Goal: Find contact information: Find contact information

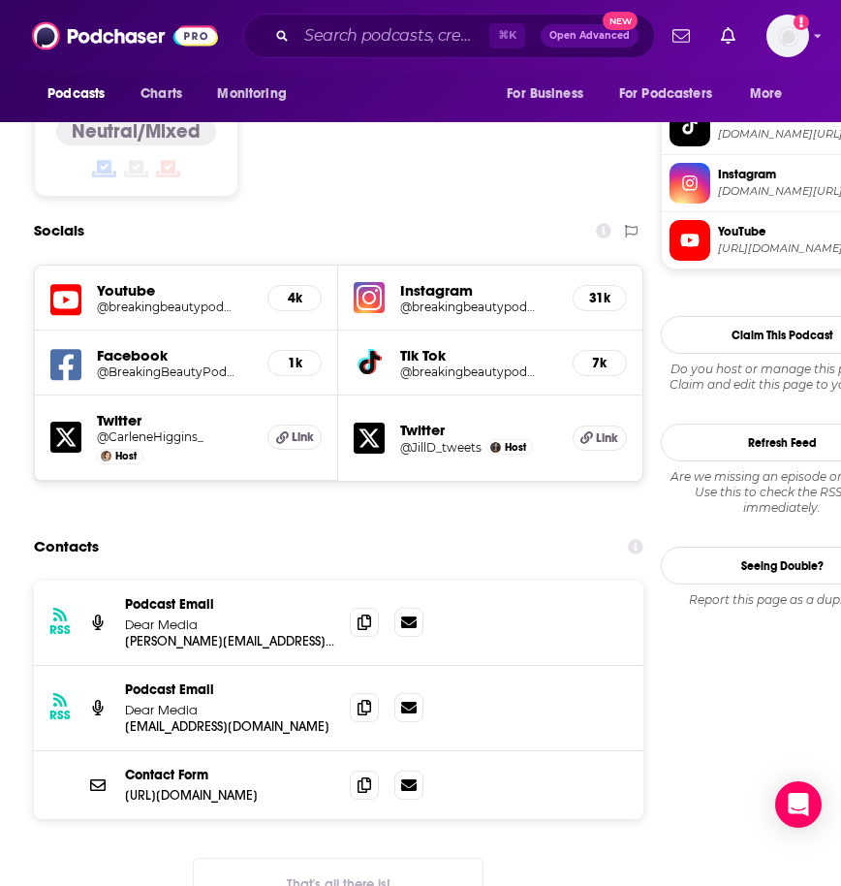
scroll to position [1709, 0]
click at [369, 613] on icon at bounding box center [365, 621] width 14 height 16
click at [360, 43] on input "Search podcasts, credits, & more..." at bounding box center [393, 35] width 193 height 31
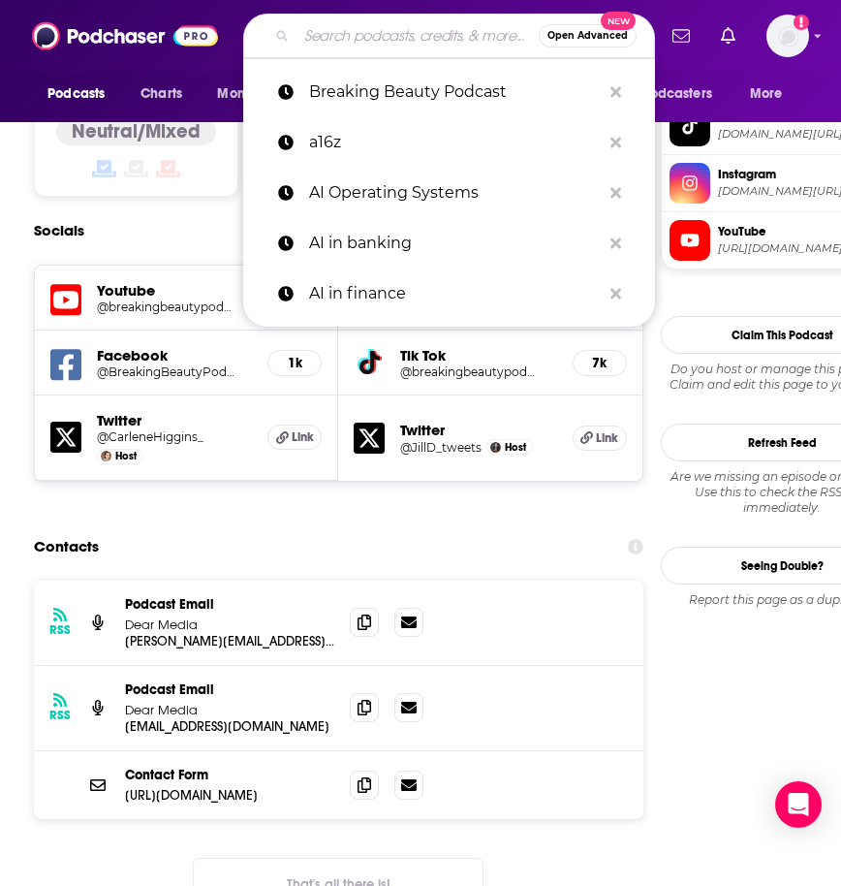
paste input "The Marketing Millennials"
type input "The Marketing Millennials"
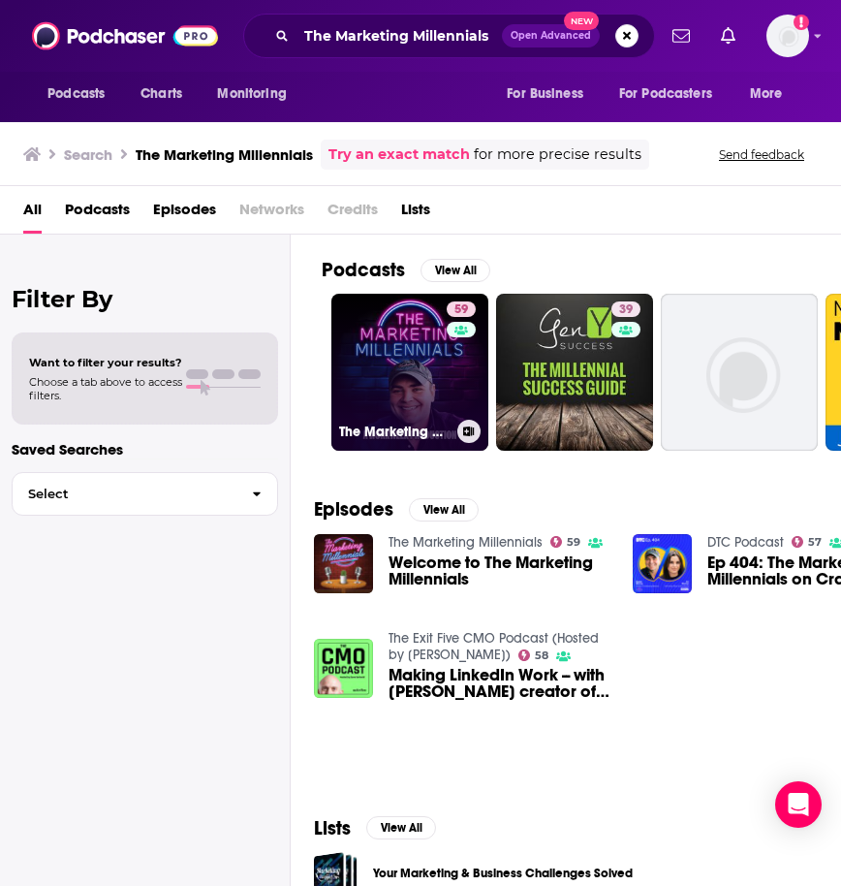
click at [373, 376] on link "59 The Marketing Millennials" at bounding box center [409, 372] width 157 height 157
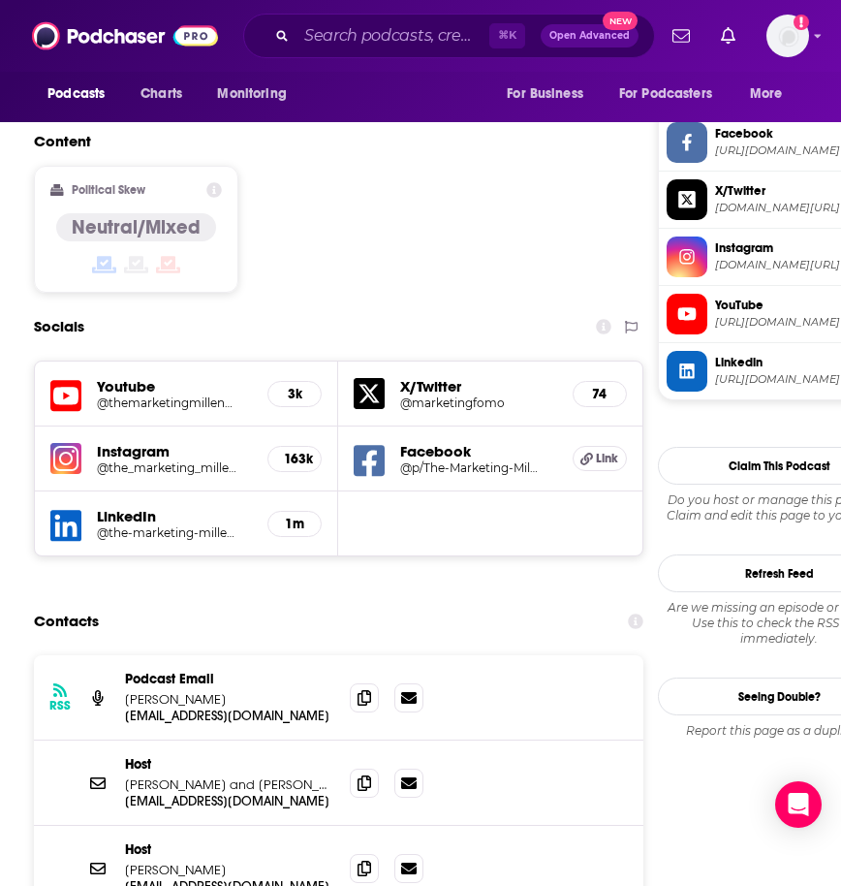
scroll to position [1639, 0]
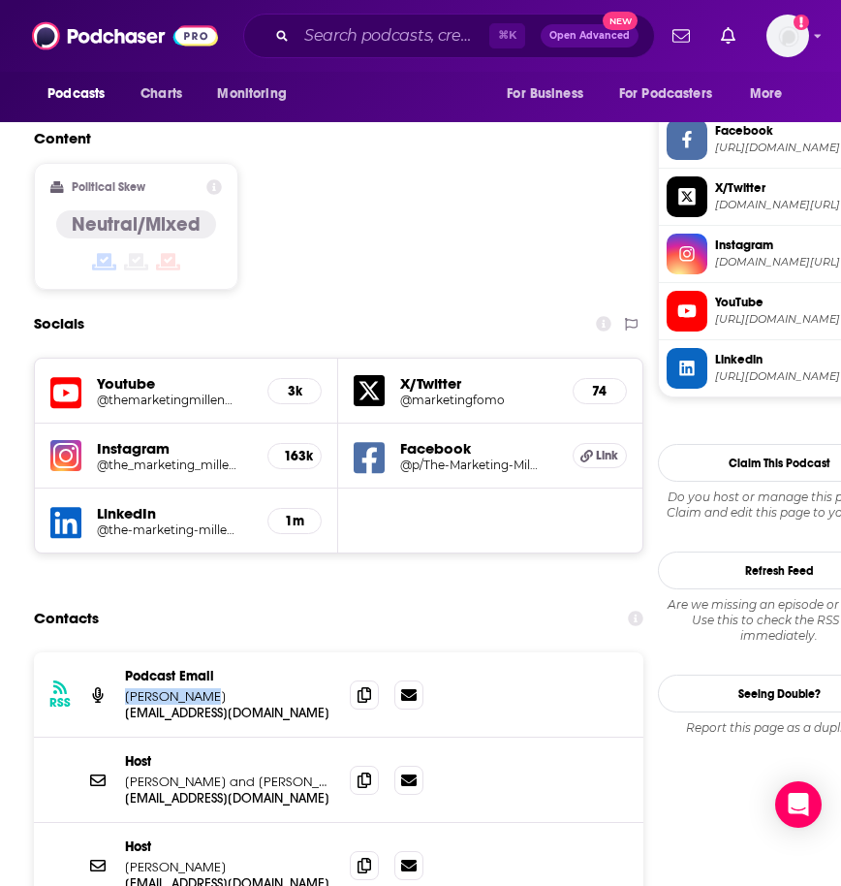
drag, startPoint x: 123, startPoint y: 579, endPoint x: 206, endPoint y: 578, distance: 83.3
click at [206, 652] on div "RSS Podcast Email [PERSON_NAME] [EMAIL_ADDRESS][DOMAIN_NAME] [EMAIL_ADDRESS][DO…" at bounding box center [339, 694] width 610 height 85
copy p "[PERSON_NAME]"
click at [372, 679] on span at bounding box center [364, 693] width 29 height 29
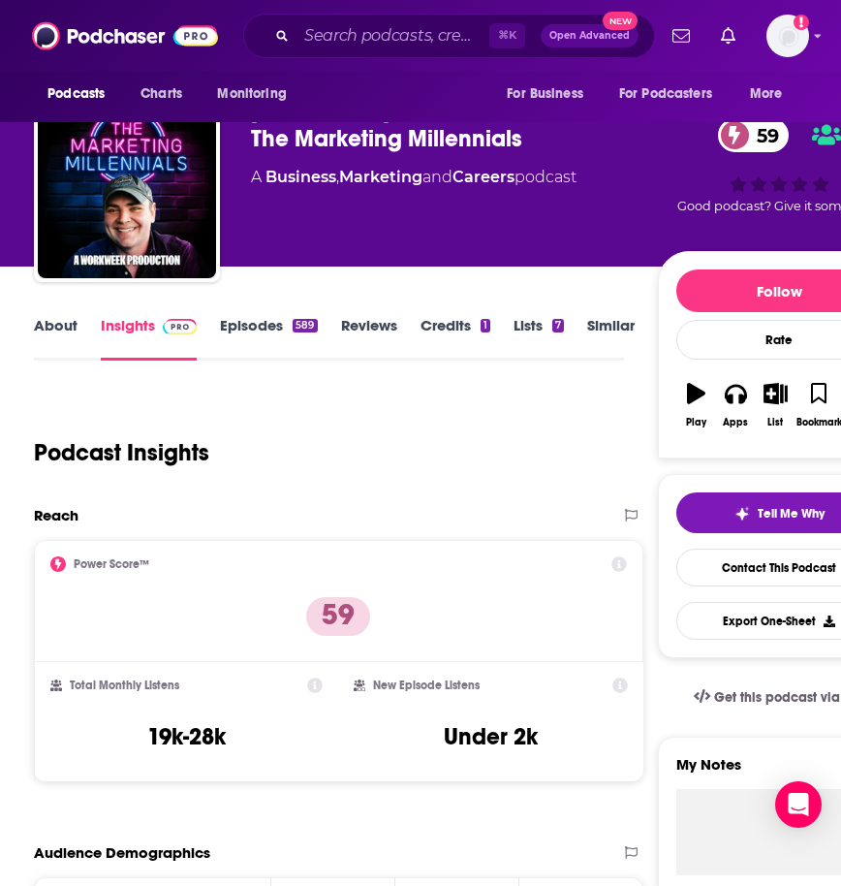
scroll to position [46, 0]
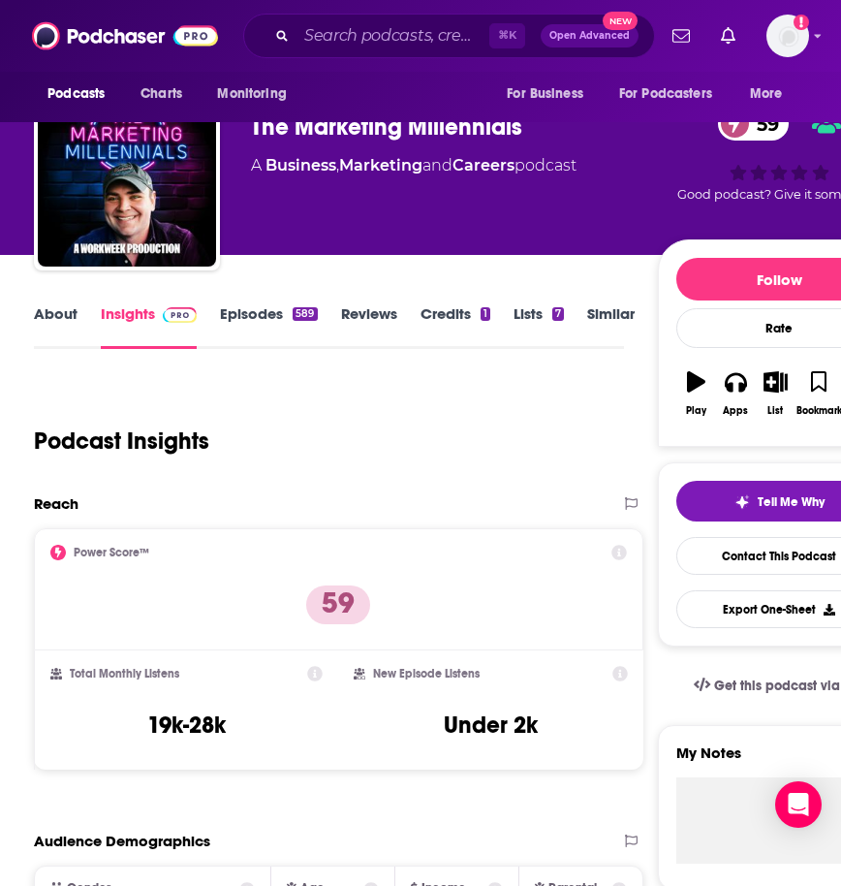
click at [44, 309] on link "About" at bounding box center [56, 326] width 44 height 45
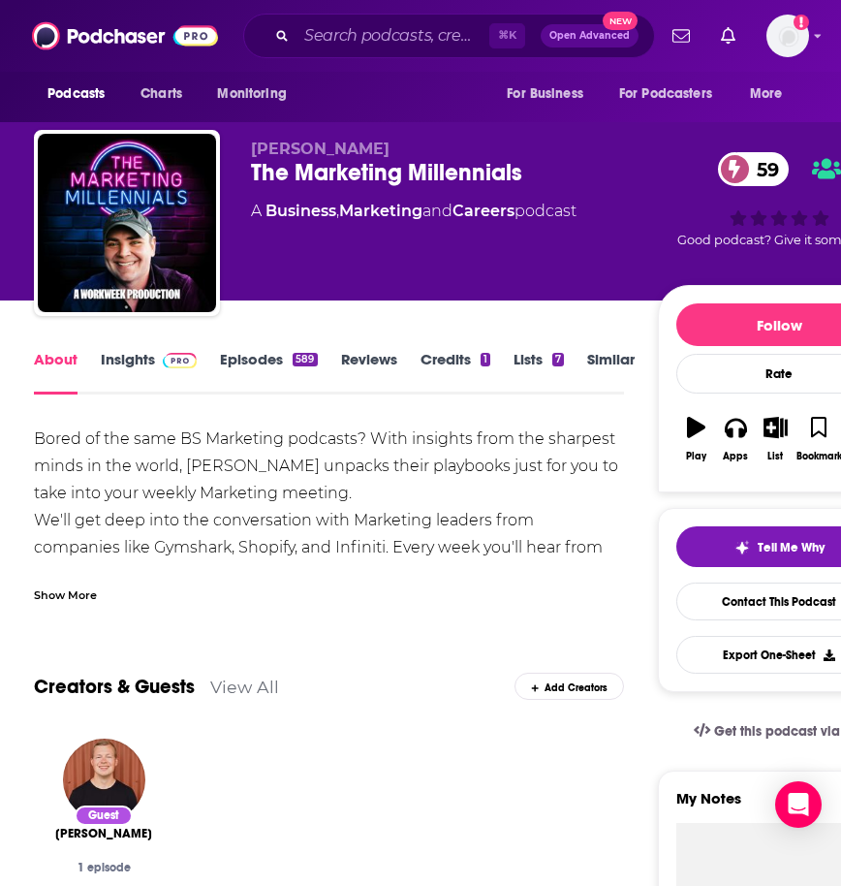
click at [83, 592] on div "Show More" at bounding box center [65, 593] width 63 height 18
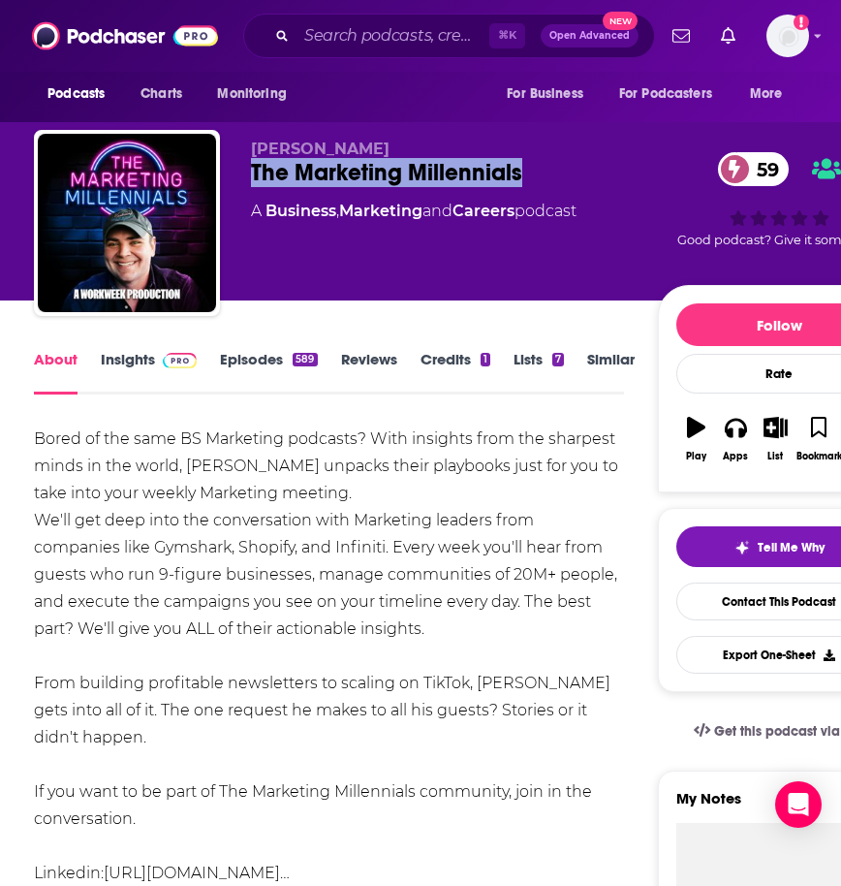
drag, startPoint x: 525, startPoint y: 174, endPoint x: 244, endPoint y: 176, distance: 281.0
click at [244, 176] on div "[PERSON_NAME] The Marketing Millennials 59 A Business , Marketing and Careers p…" at bounding box center [467, 227] width 866 height 194
copy h1 "The Marketing Millennials"
click at [147, 368] on link "Insights" at bounding box center [149, 372] width 96 height 45
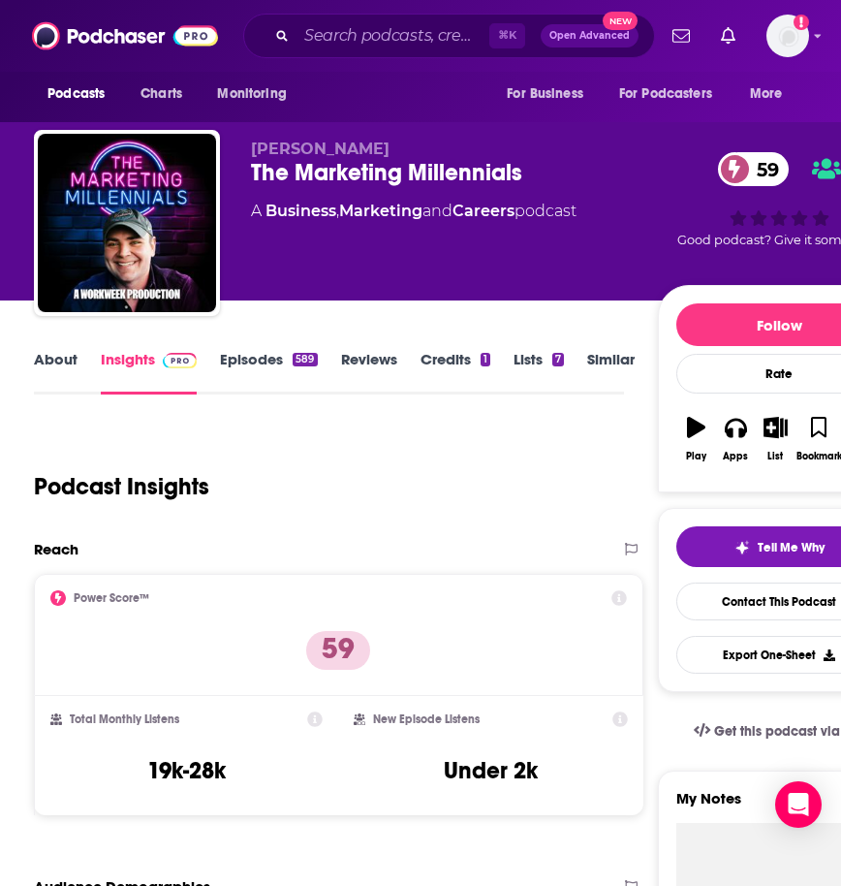
click at [41, 365] on link "About" at bounding box center [56, 372] width 44 height 45
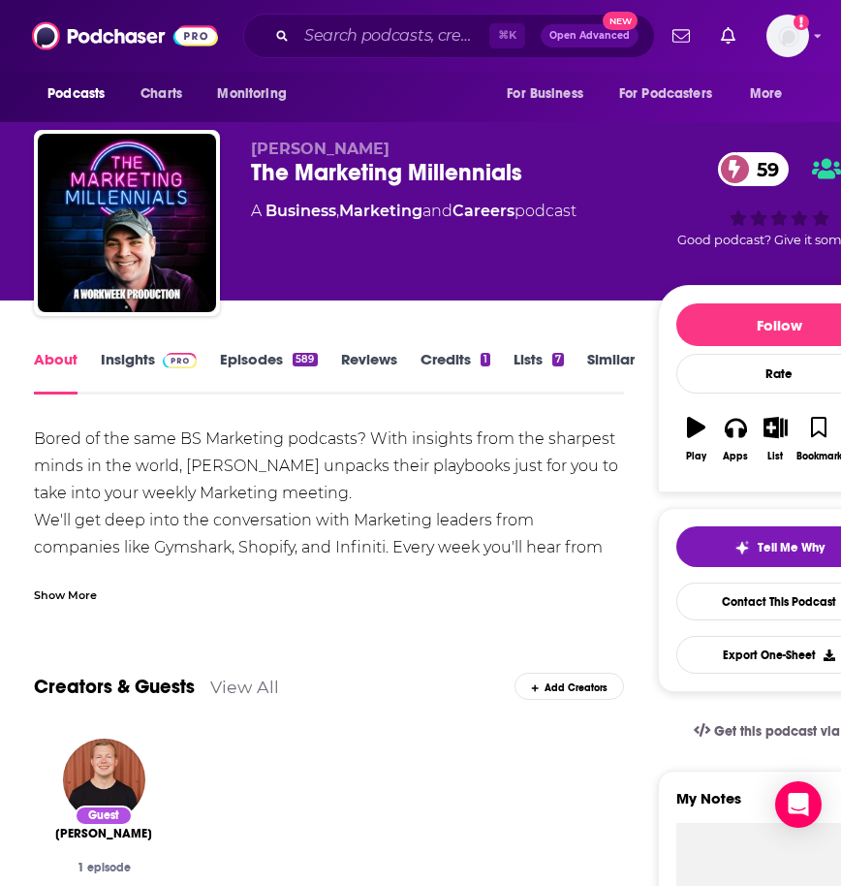
click at [157, 376] on link "Insights" at bounding box center [149, 372] width 96 height 45
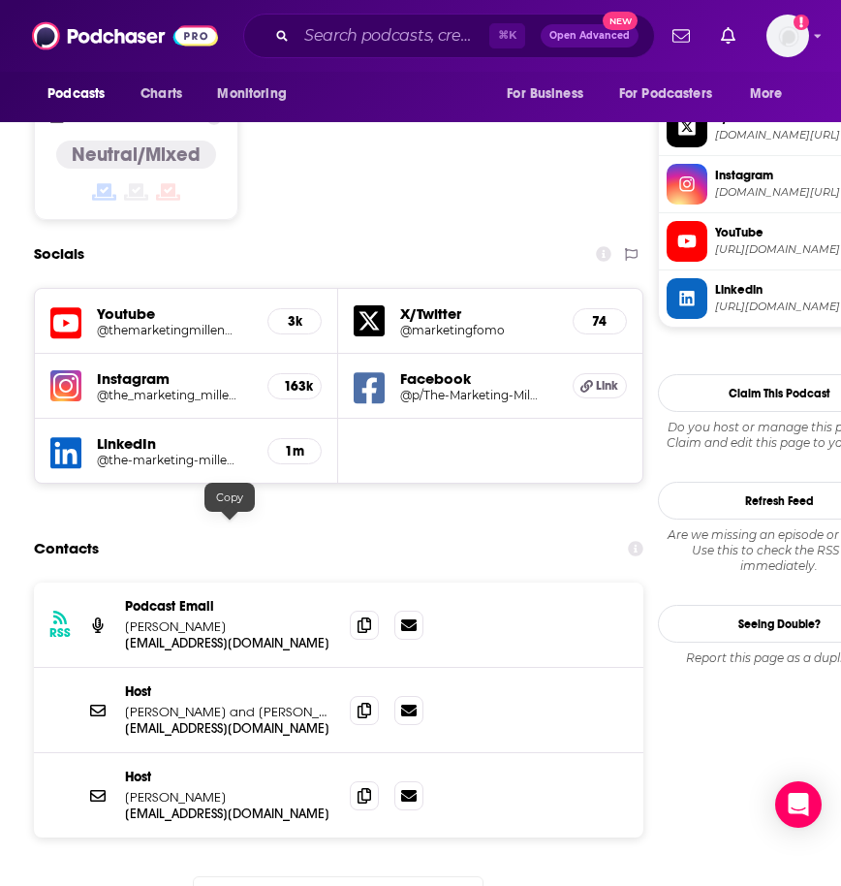
scroll to position [1718, 0]
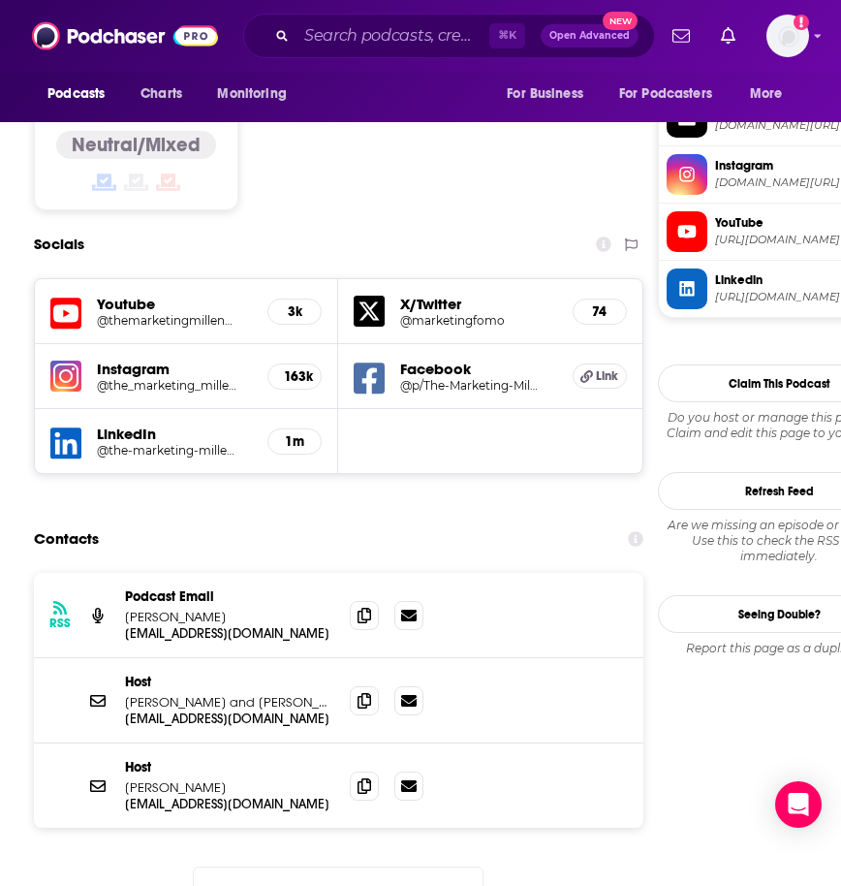
drag, startPoint x: 124, startPoint y: 584, endPoint x: 327, endPoint y: 580, distance: 202.6
click at [327, 658] on div "Host [PERSON_NAME] and [PERSON_NAME] [EMAIL_ADDRESS][DOMAIN_NAME] [EMAIL_ADDRES…" at bounding box center [339, 700] width 610 height 85
copy p "[PERSON_NAME] and [PERSON_NAME]"
drag, startPoint x: 206, startPoint y: 499, endPoint x: 120, endPoint y: 500, distance: 86.3
click at [120, 573] on div "RSS Podcast Email [PERSON_NAME] [EMAIL_ADDRESS][DOMAIN_NAME] [EMAIL_ADDRESS][DO…" at bounding box center [339, 615] width 610 height 85
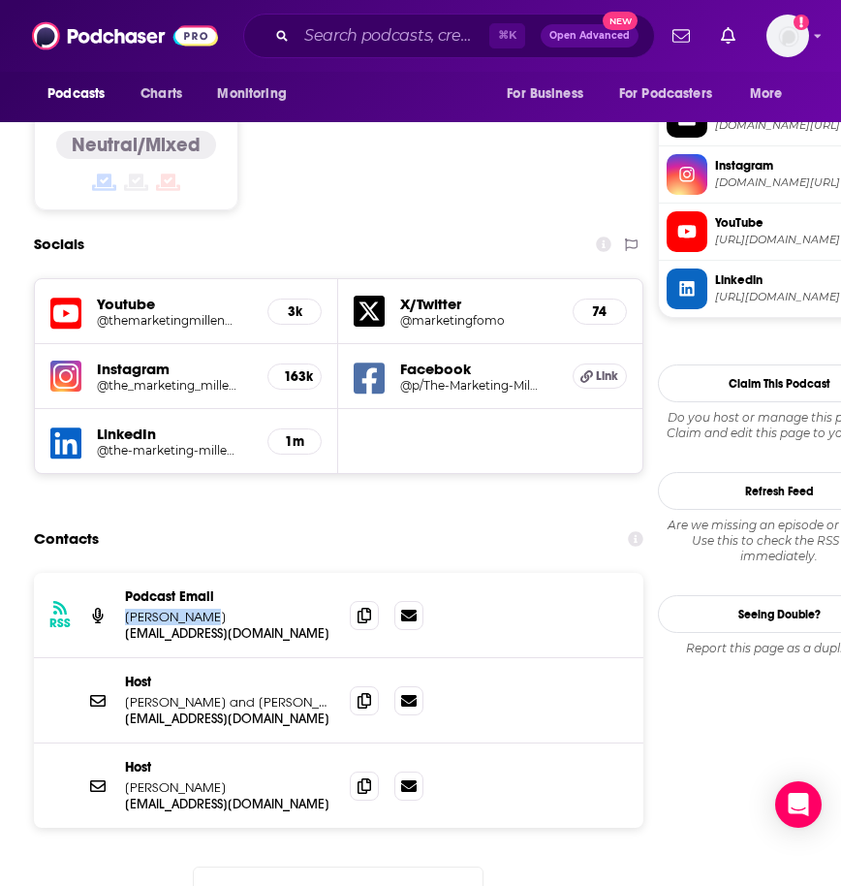
copy p "[PERSON_NAME]"
click at [365, 692] on icon at bounding box center [365, 700] width 14 height 16
click at [210, 694] on p "[PERSON_NAME] and [PERSON_NAME]" at bounding box center [229, 702] width 209 height 16
drag, startPoint x: 210, startPoint y: 584, endPoint x: 183, endPoint y: 584, distance: 27.1
click at [183, 694] on p "[PERSON_NAME] and [PERSON_NAME]" at bounding box center [229, 702] width 209 height 16
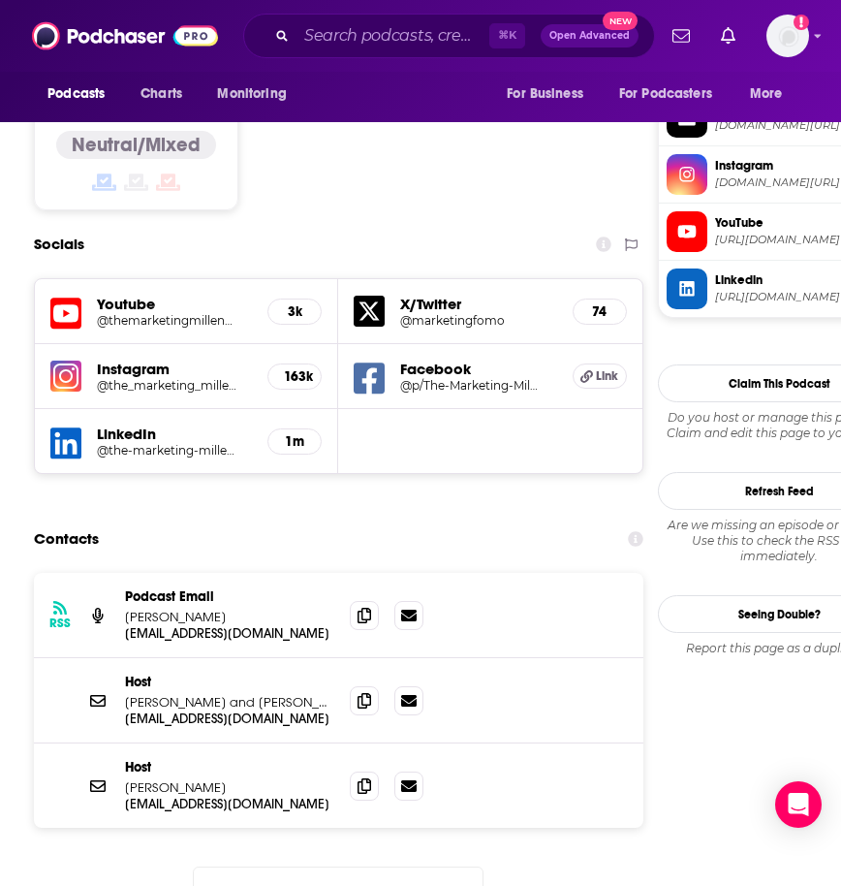
click at [204, 694] on p "[PERSON_NAME] and [PERSON_NAME]" at bounding box center [229, 702] width 209 height 16
drag, startPoint x: 208, startPoint y: 585, endPoint x: 120, endPoint y: 585, distance: 88.2
click at [120, 658] on div "Host [PERSON_NAME] and [PERSON_NAME] [EMAIL_ADDRESS][DOMAIN_NAME] [EMAIL_ADDRES…" at bounding box center [339, 700] width 610 height 85
copy p "[PERSON_NAME]"
click at [367, 692] on icon at bounding box center [365, 700] width 14 height 16
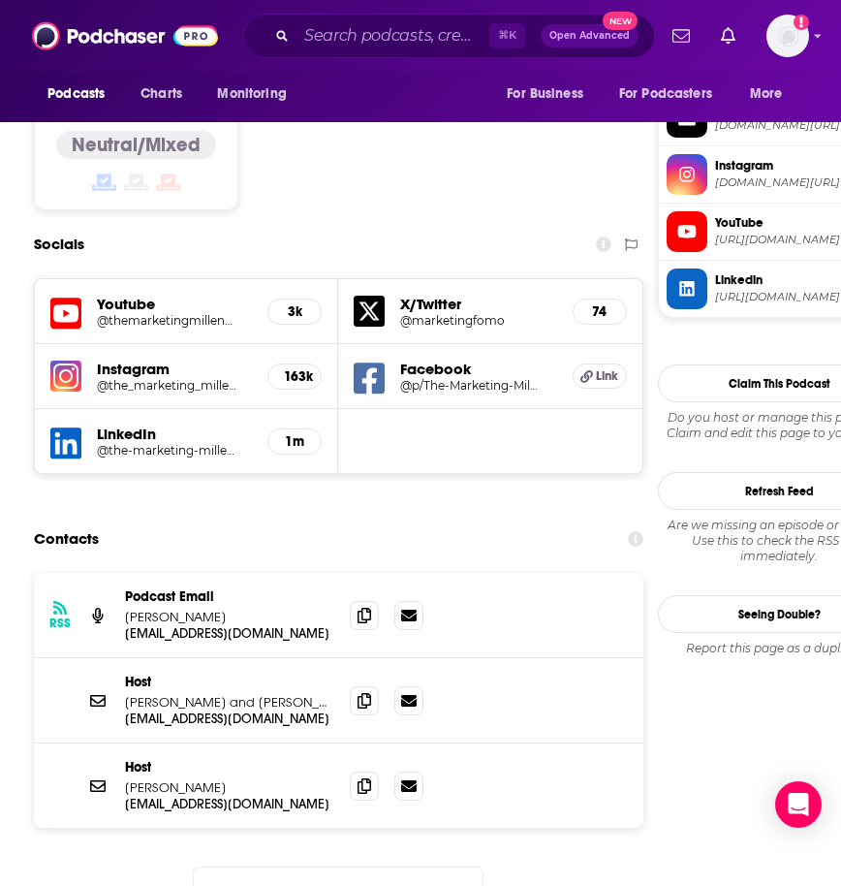
scroll to position [0, 0]
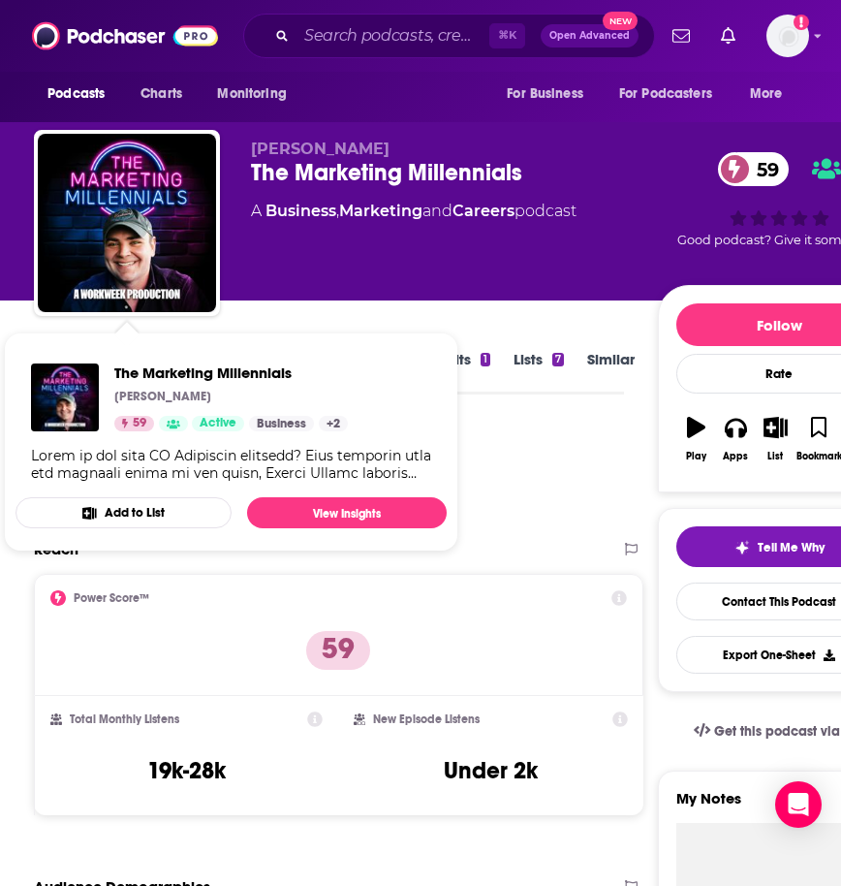
click at [502, 470] on div "Podcast Insights" at bounding box center [321, 474] width 574 height 99
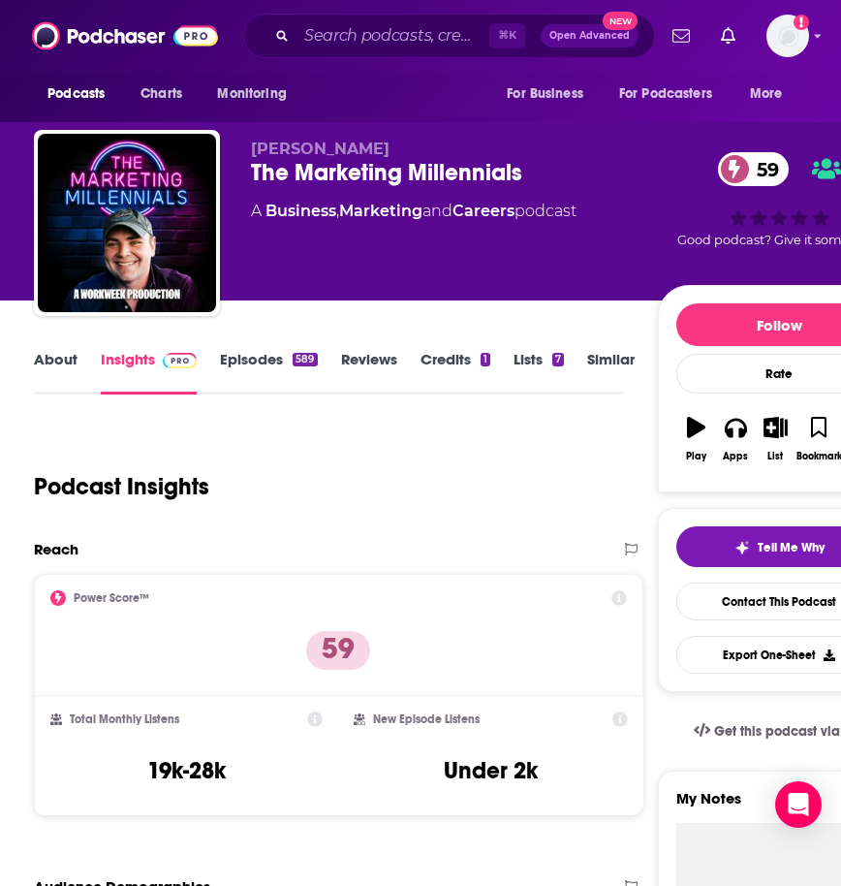
click at [58, 369] on link "About" at bounding box center [56, 372] width 44 height 45
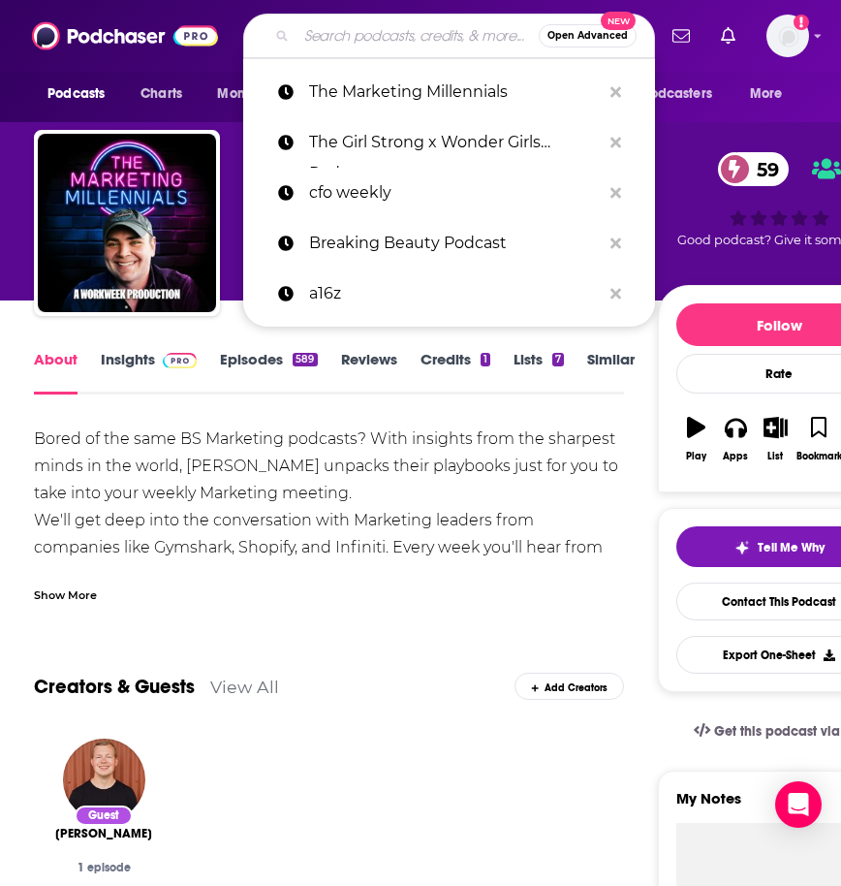
click at [376, 44] on input "Search podcasts, credits, & more..." at bounding box center [418, 35] width 242 height 31
paste input "Creator Science"
type input "Creator Science"
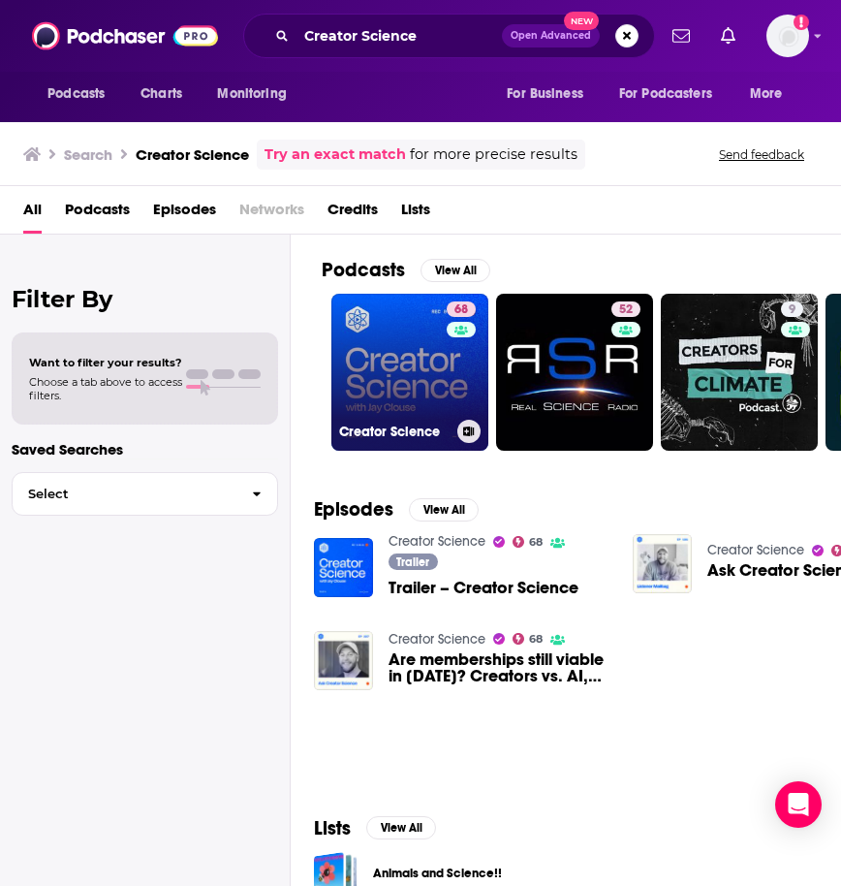
click at [400, 373] on link "68 Creator Science" at bounding box center [409, 372] width 157 height 157
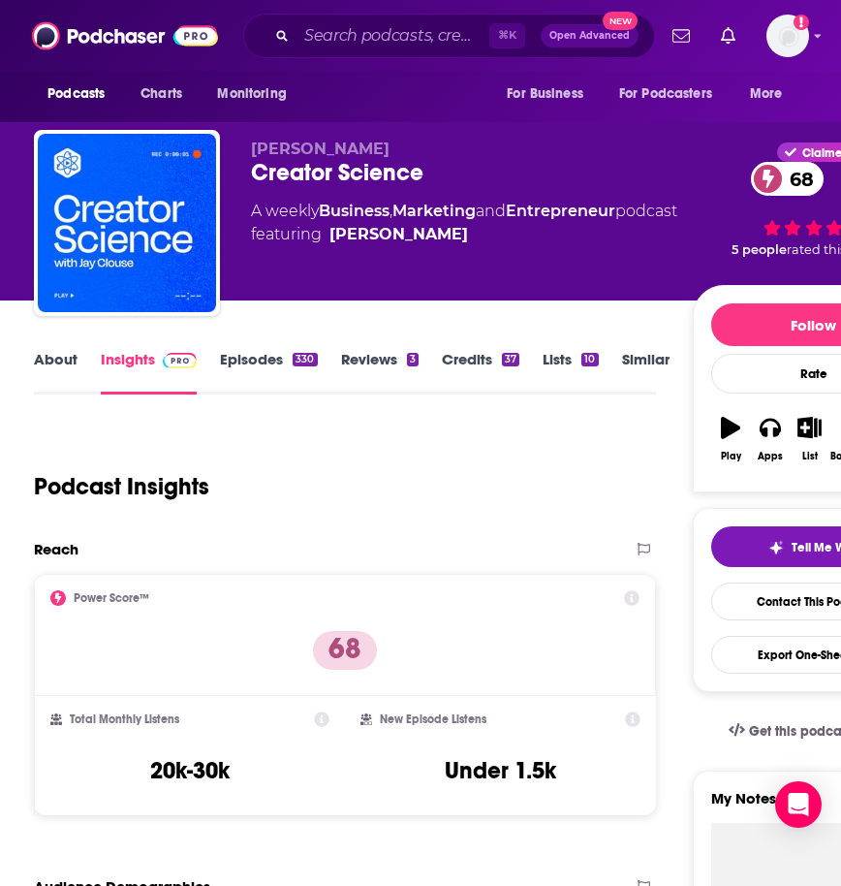
click at [43, 365] on link "About" at bounding box center [56, 372] width 44 height 45
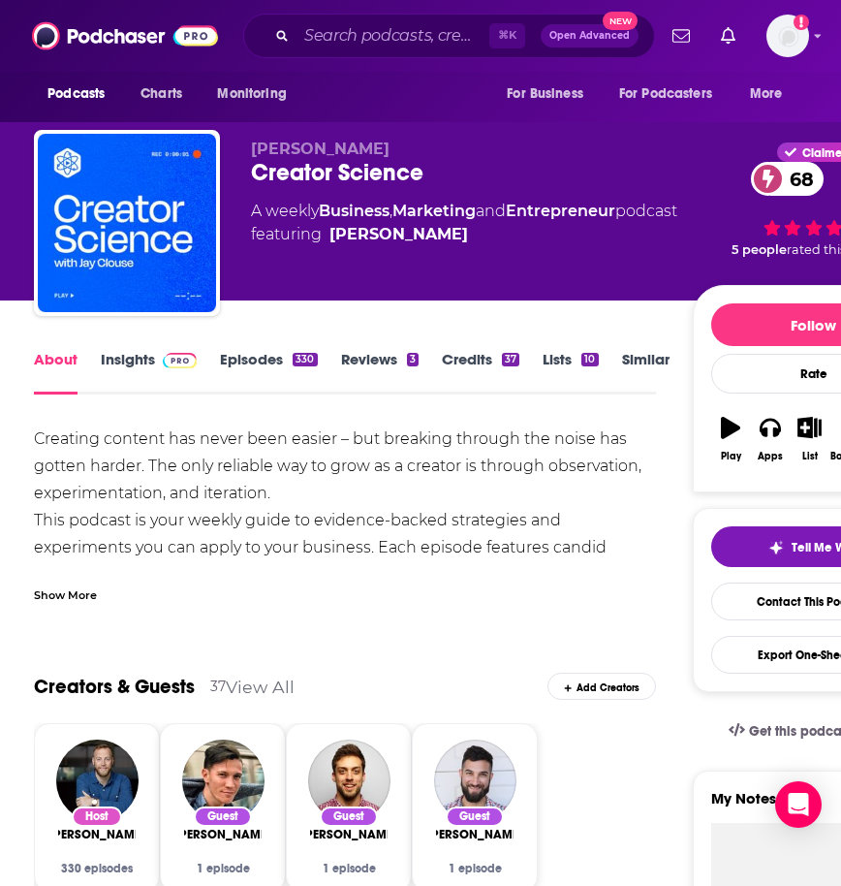
click at [62, 598] on div "Show More" at bounding box center [65, 593] width 63 height 18
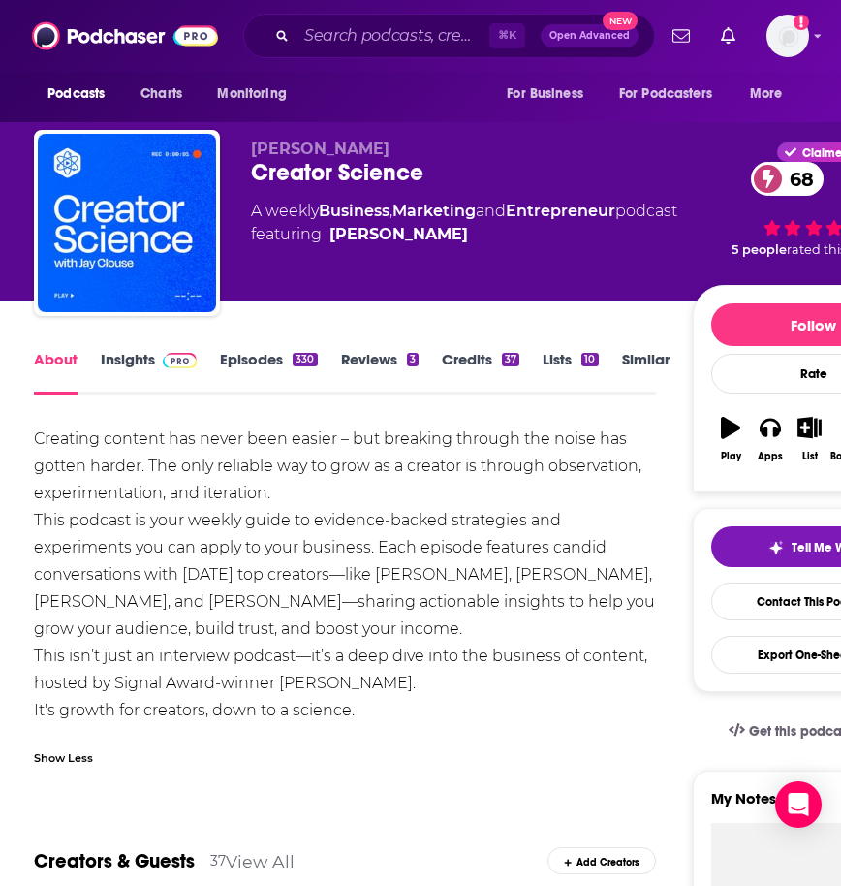
scroll to position [78, 0]
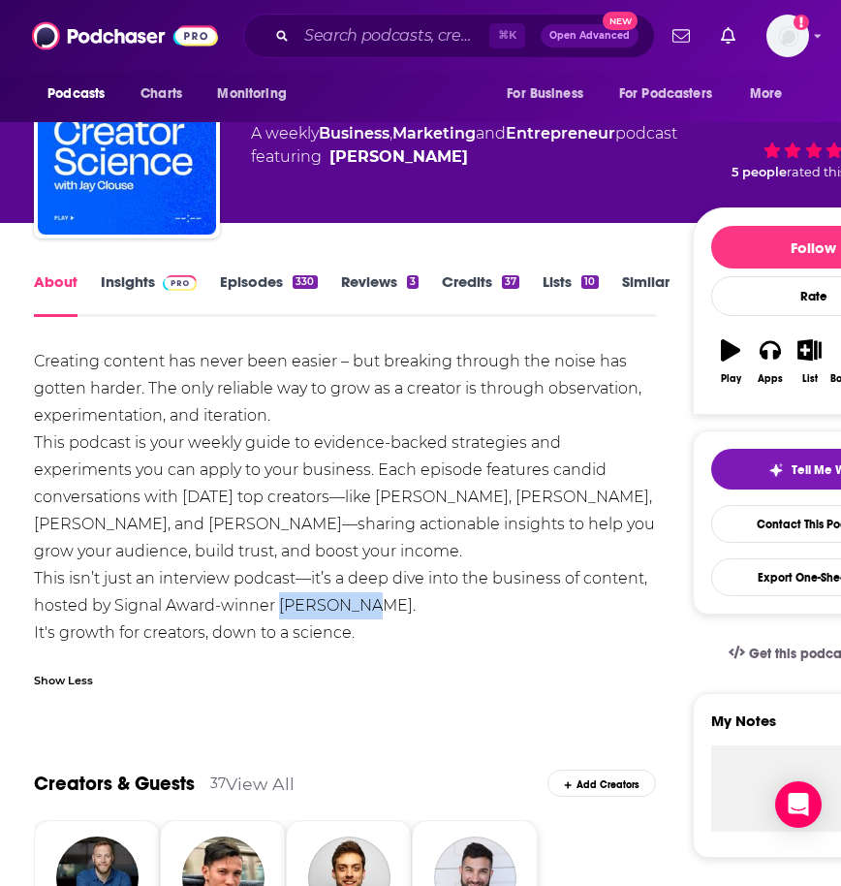
drag, startPoint x: 278, startPoint y: 609, endPoint x: 356, endPoint y: 607, distance: 77.5
click at [356, 607] on div "Creating content has never been easier – but breaking through the noise has got…" at bounding box center [345, 497] width 622 height 298
copy div "[PERSON_NAME]"
click at [283, 630] on div "Creating content has never been easier – but breaking through the noise has got…" at bounding box center [345, 497] width 622 height 298
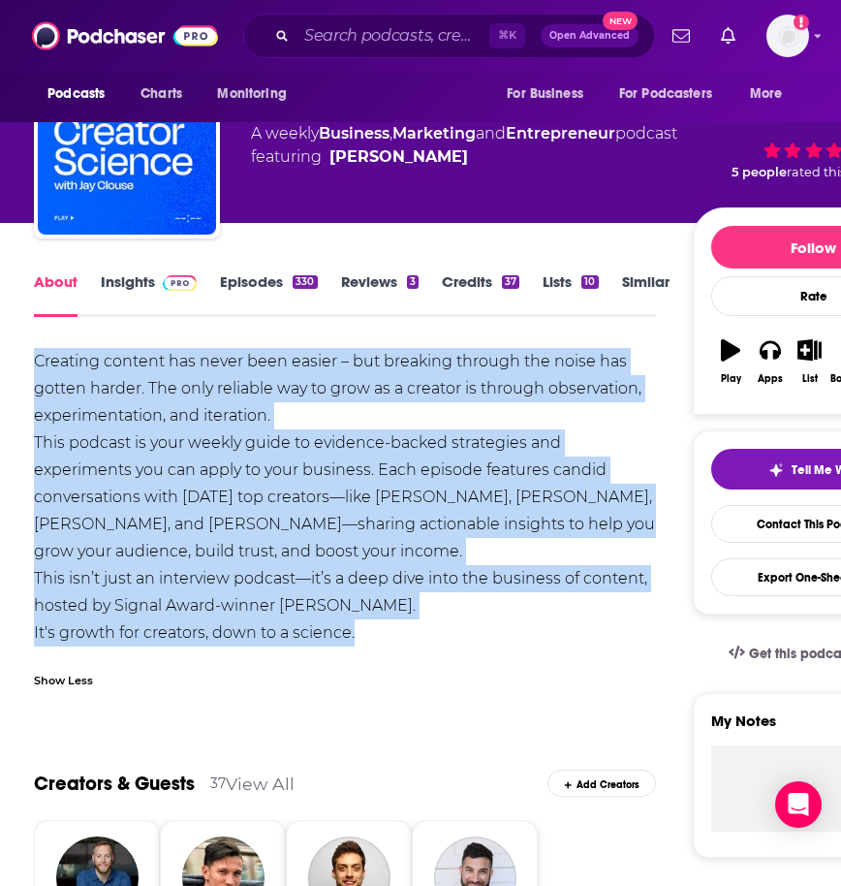
drag, startPoint x: 363, startPoint y: 633, endPoint x: 28, endPoint y: 365, distance: 428.9
copy div "Creating content has never been easier – but breaking through the noise has got…"
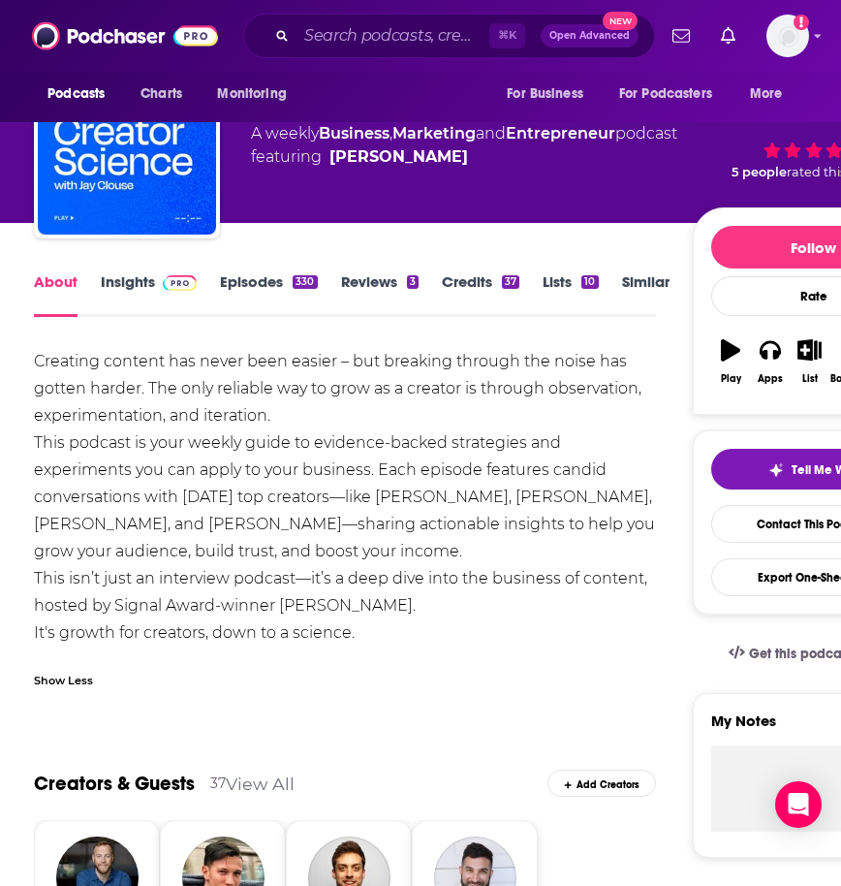
click at [396, 51] on div "⌘ K Open Advanced New" at bounding box center [449, 36] width 412 height 45
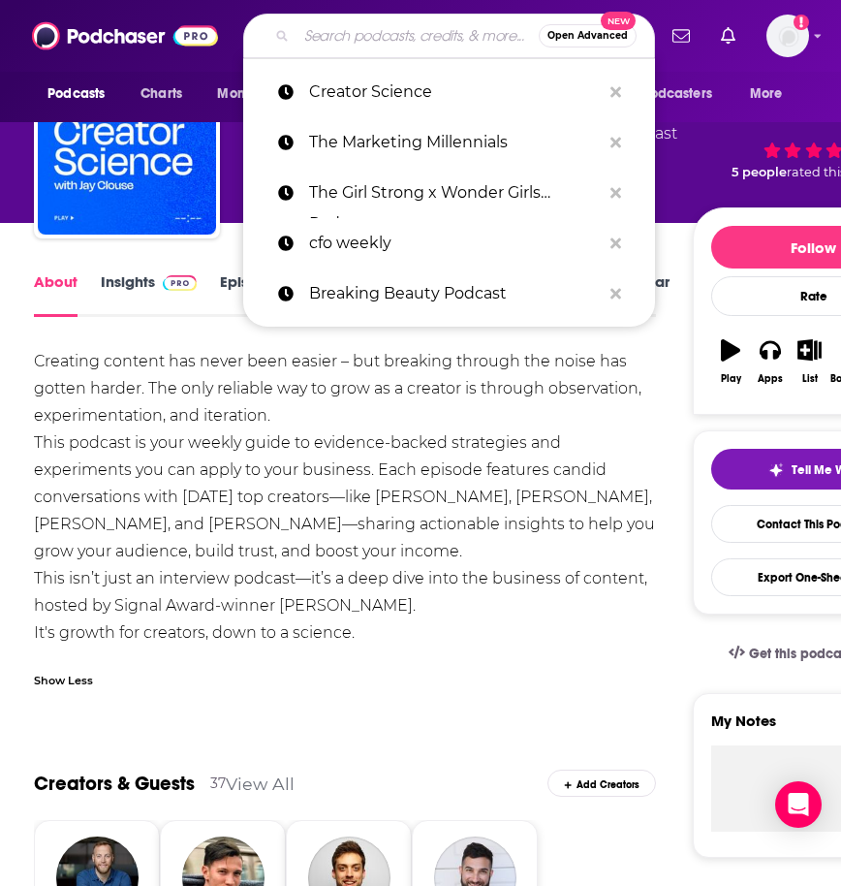
click at [387, 32] on input "Search podcasts, credits, & more..." at bounding box center [418, 35] width 242 height 31
paste input "The Affiliate Marketing Podcast"
type input "The Affiliate Marketing Podcast"
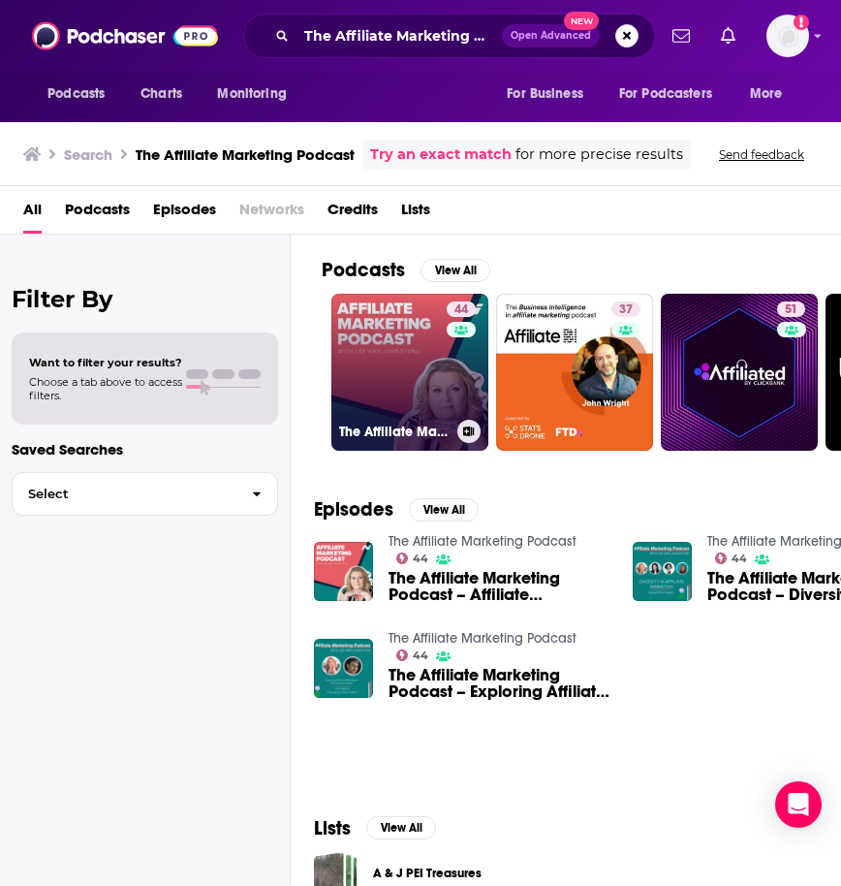
click at [377, 365] on link "44 The Affiliate Marketing Podcast" at bounding box center [409, 372] width 157 height 157
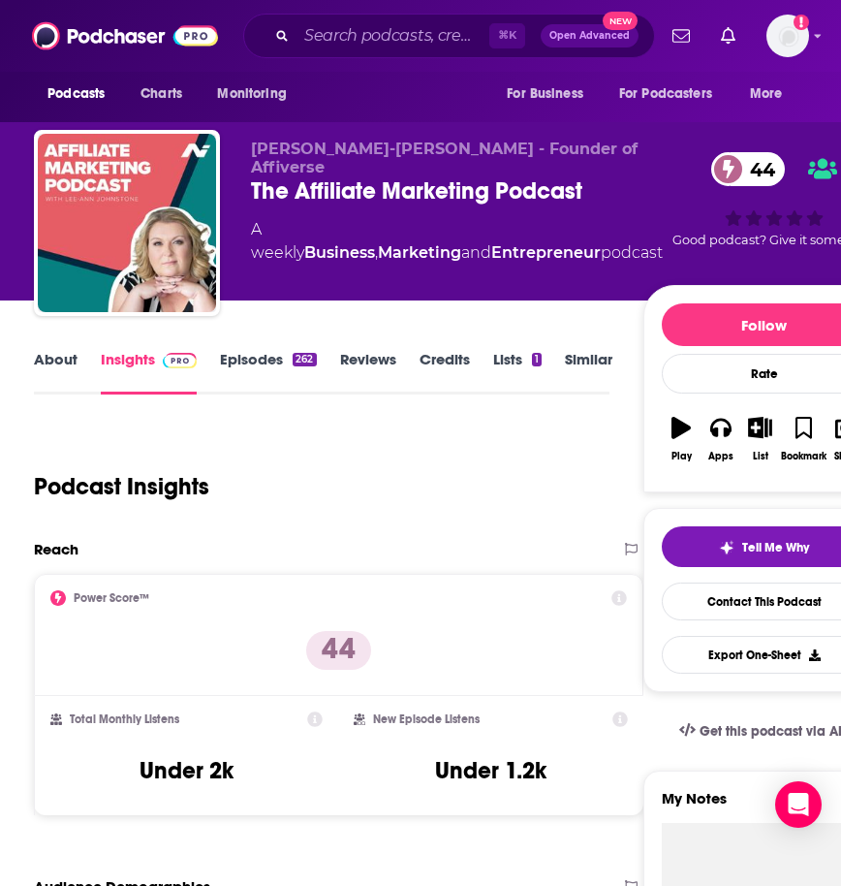
click at [62, 365] on link "About" at bounding box center [56, 372] width 44 height 45
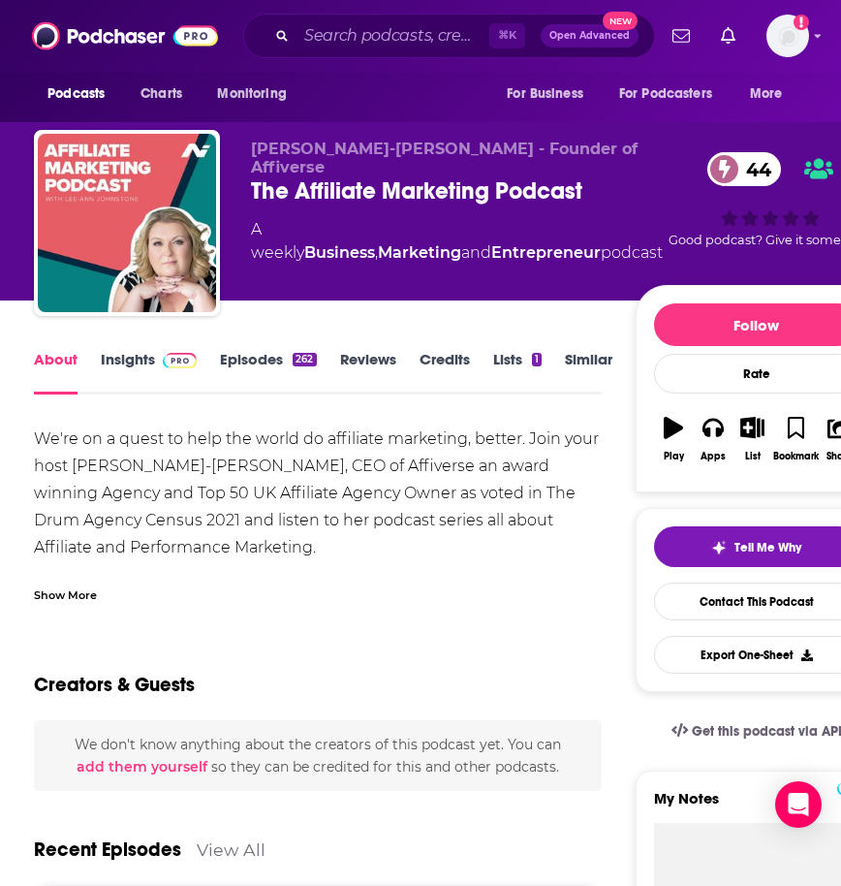
click at [131, 360] on link "Insights" at bounding box center [149, 372] width 96 height 45
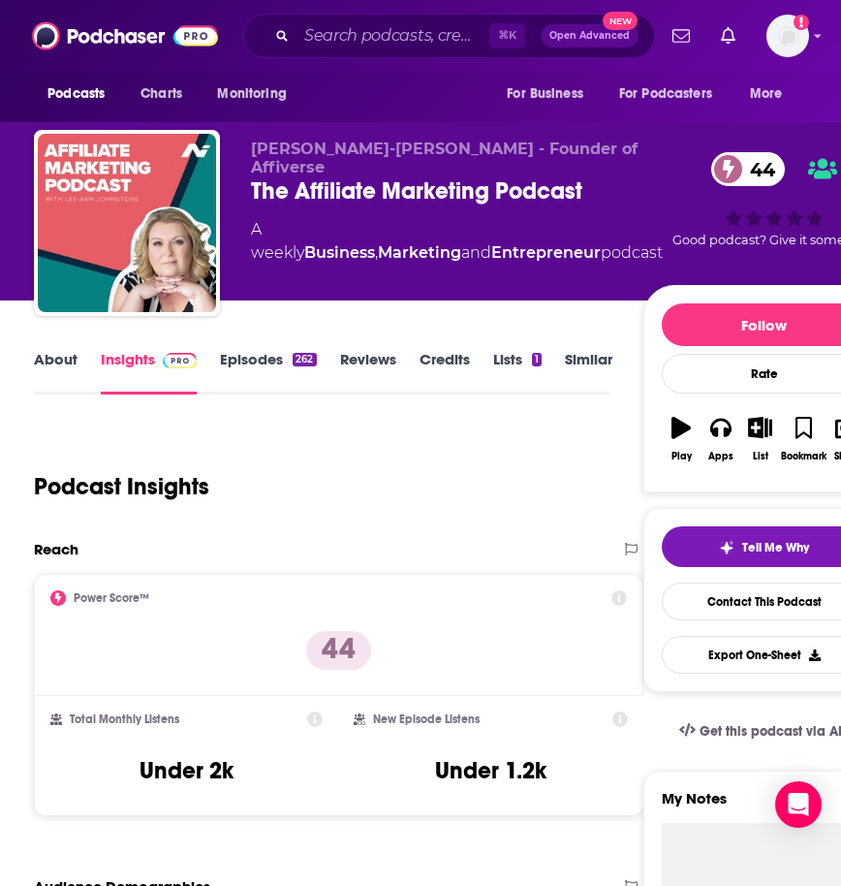
click at [69, 360] on link "About" at bounding box center [56, 372] width 44 height 45
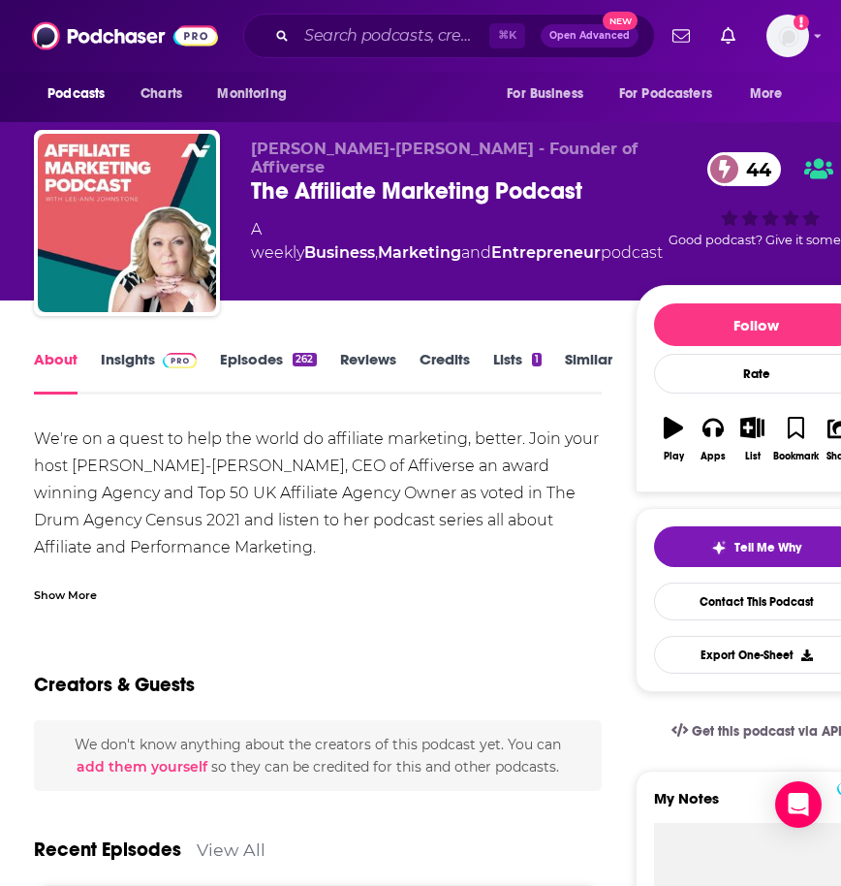
click at [85, 597] on div "Show More" at bounding box center [65, 593] width 63 height 18
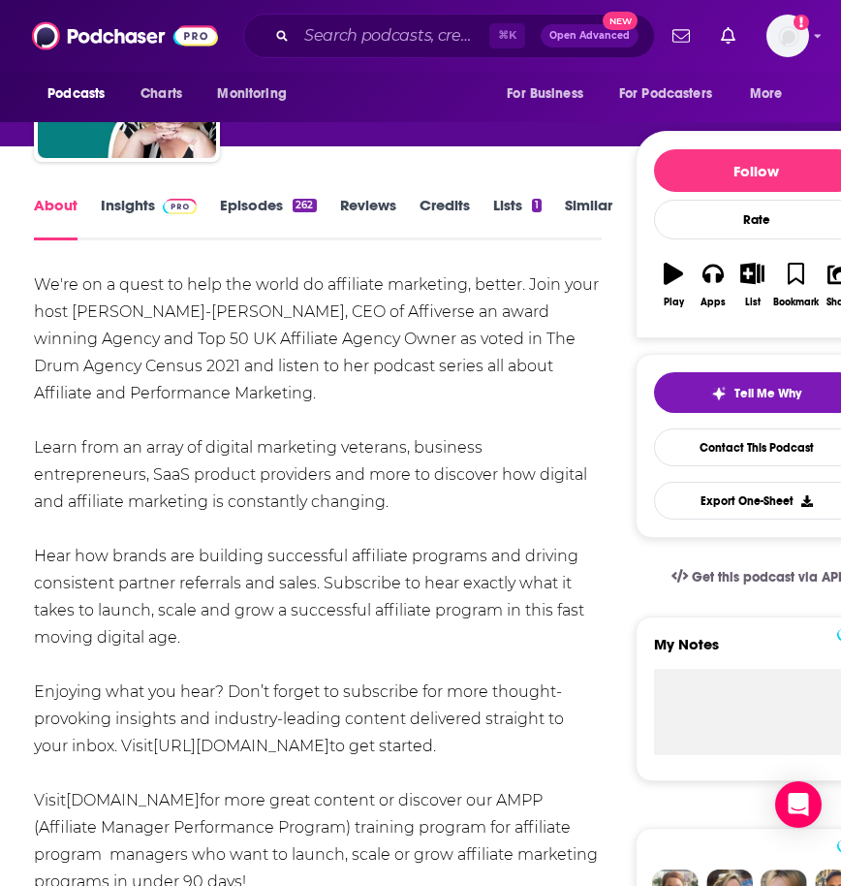
scroll to position [179, 0]
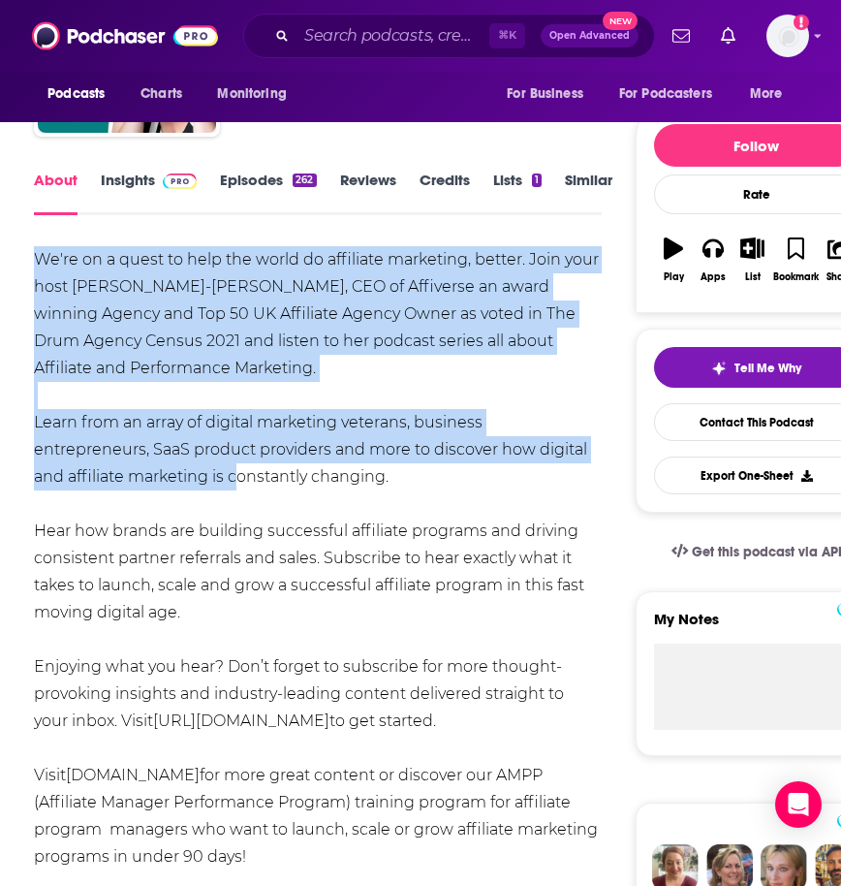
drag, startPoint x: 33, startPoint y: 260, endPoint x: 135, endPoint y: 469, distance: 232.7
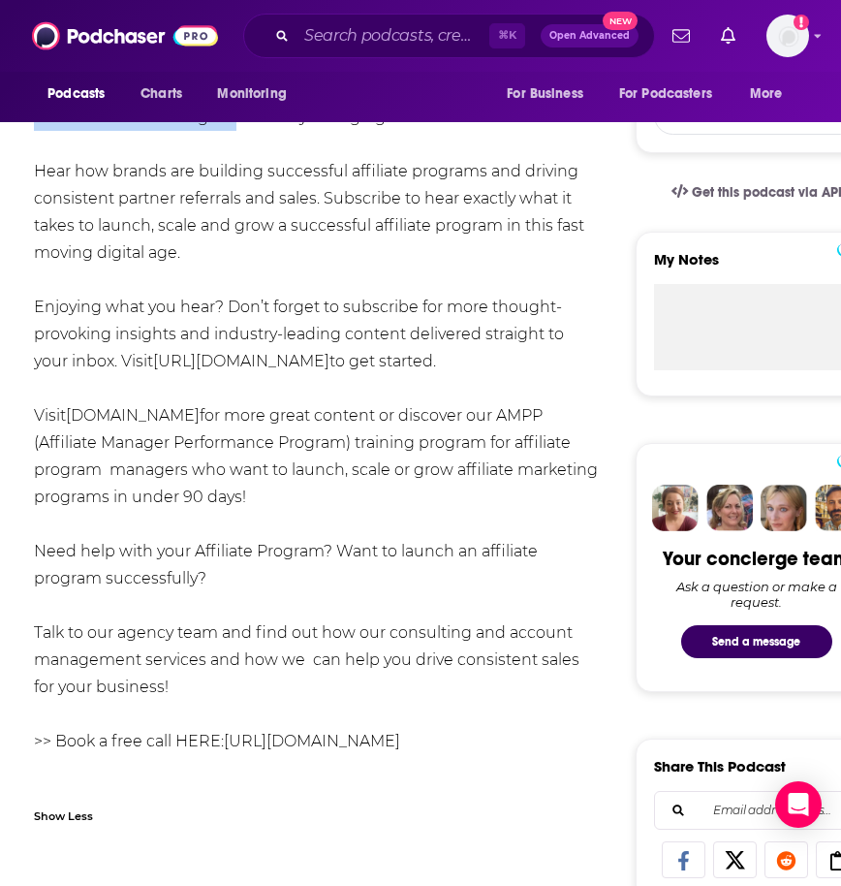
scroll to position [682, 0]
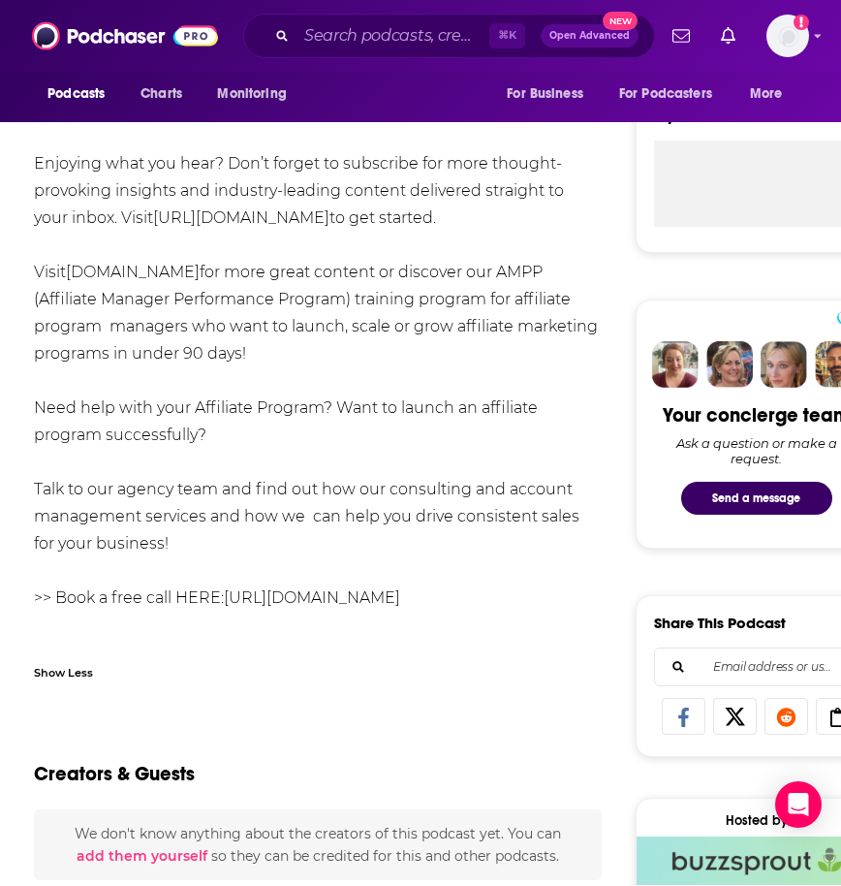
click at [165, 568] on div "We're on a quest to help the world do affiliate marketing, better. Join your ho…" at bounding box center [318, 177] width 568 height 868
copy div "Lo'ip do s ametc ad elit sed doeiu te incididun utlaboree, dolore. Magn aliq en…"
click at [165, 567] on div "We're on a quest to help the world do affiliate marketing, better. Join your ho…" at bounding box center [318, 177] width 568 height 868
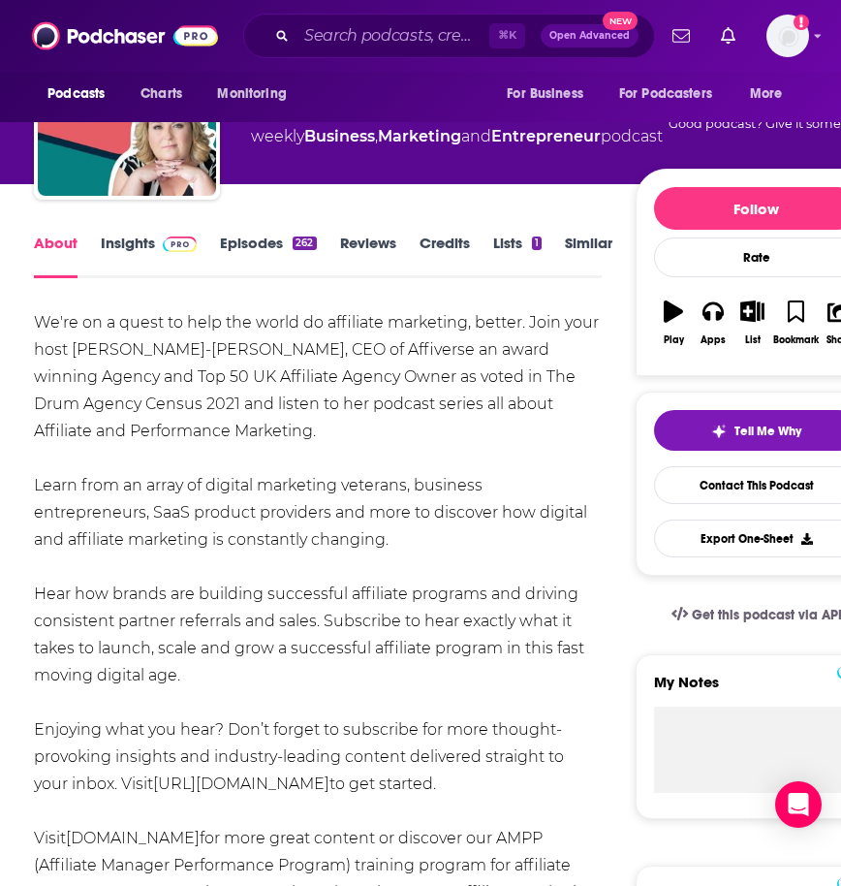
scroll to position [0, 0]
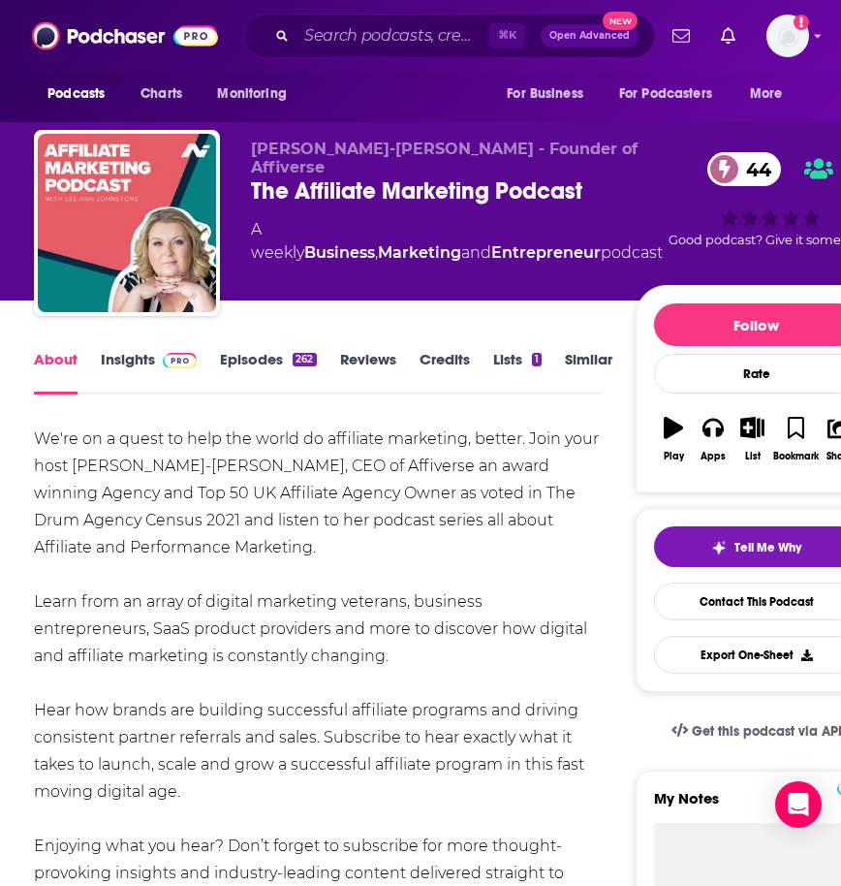
click at [118, 356] on link "Insights" at bounding box center [149, 372] width 96 height 45
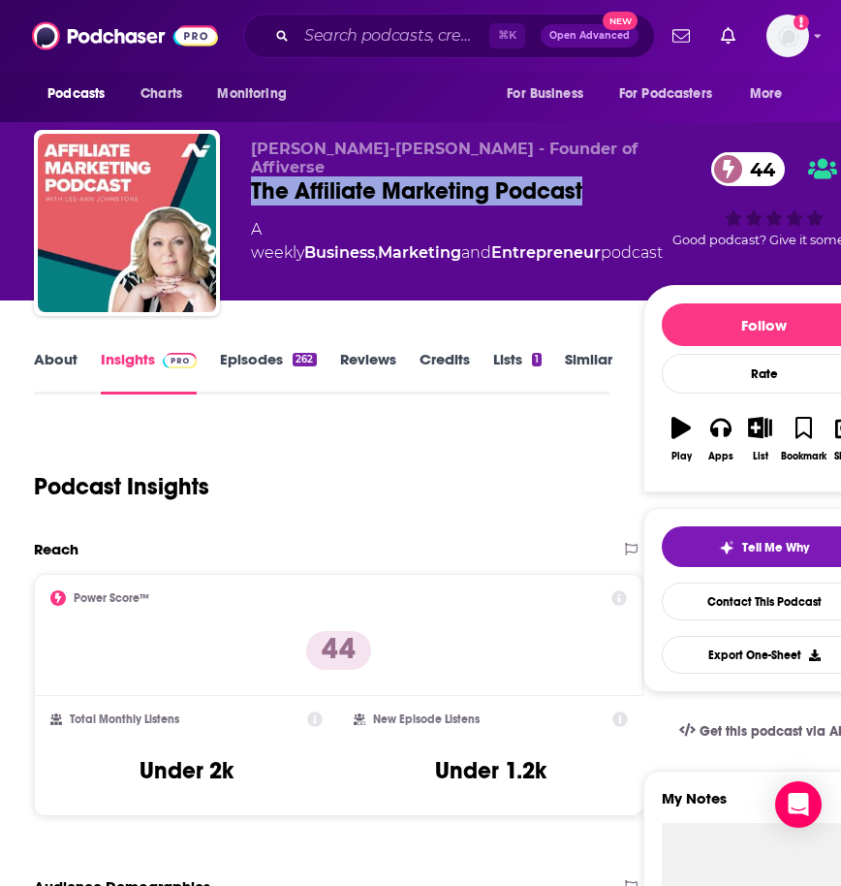
drag, startPoint x: 251, startPoint y: 173, endPoint x: 604, endPoint y: 172, distance: 352.7
click at [604, 176] on div "The Affiliate Marketing Podcast 44" at bounding box center [457, 190] width 412 height 29
copy h2 "The Affiliate Marketing Podcast"
